Goal: Transaction & Acquisition: Purchase product/service

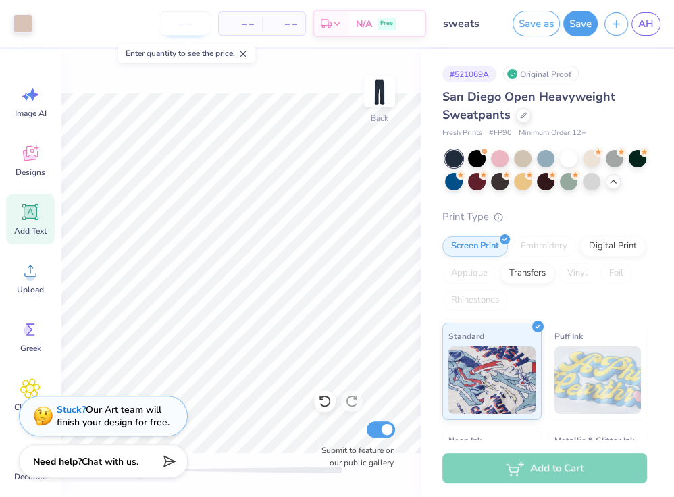
click at [199, 21] on input "number" at bounding box center [185, 23] width 53 height 24
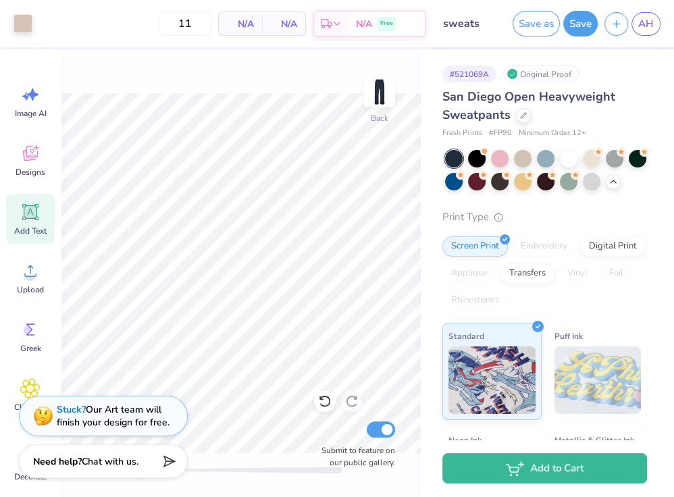
type input "12"
click at [258, 48] on body "Art colors 12 N/A Per Item N/A Total Est. Delivery N/A Free Design Title sweats…" at bounding box center [337, 248] width 674 height 497
click at [637, 26] on link "AH" at bounding box center [646, 24] width 29 height 24
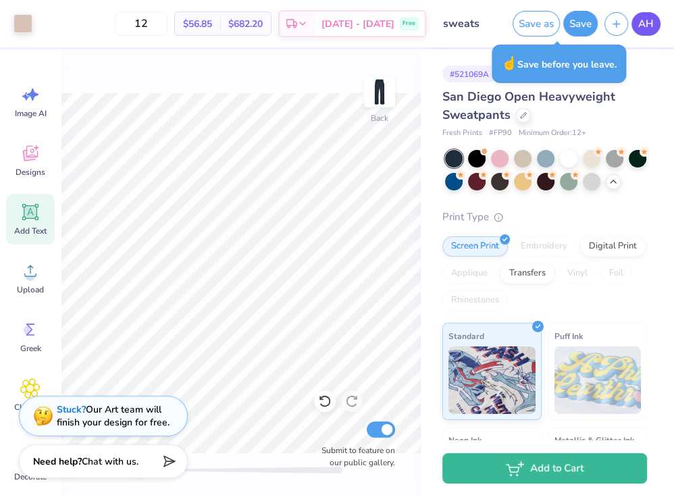
click at [647, 19] on span "AH" at bounding box center [647, 24] width 16 height 16
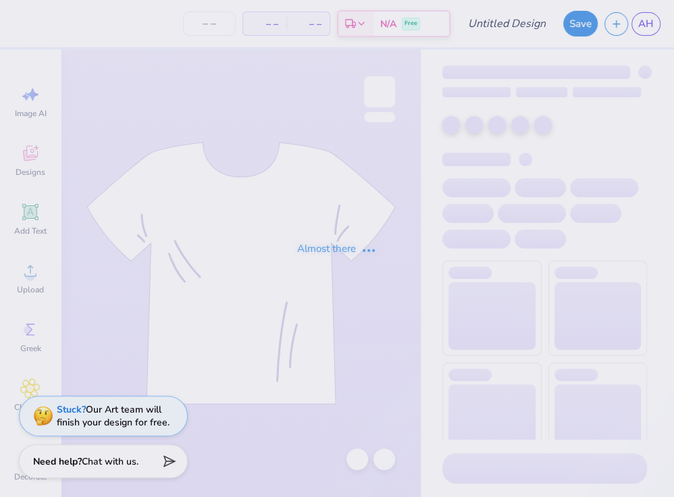
type input "Baby tee?"
click at [215, 20] on div "Almost there" at bounding box center [337, 248] width 674 height 497
type input "12"
